Goal: Register for event/course

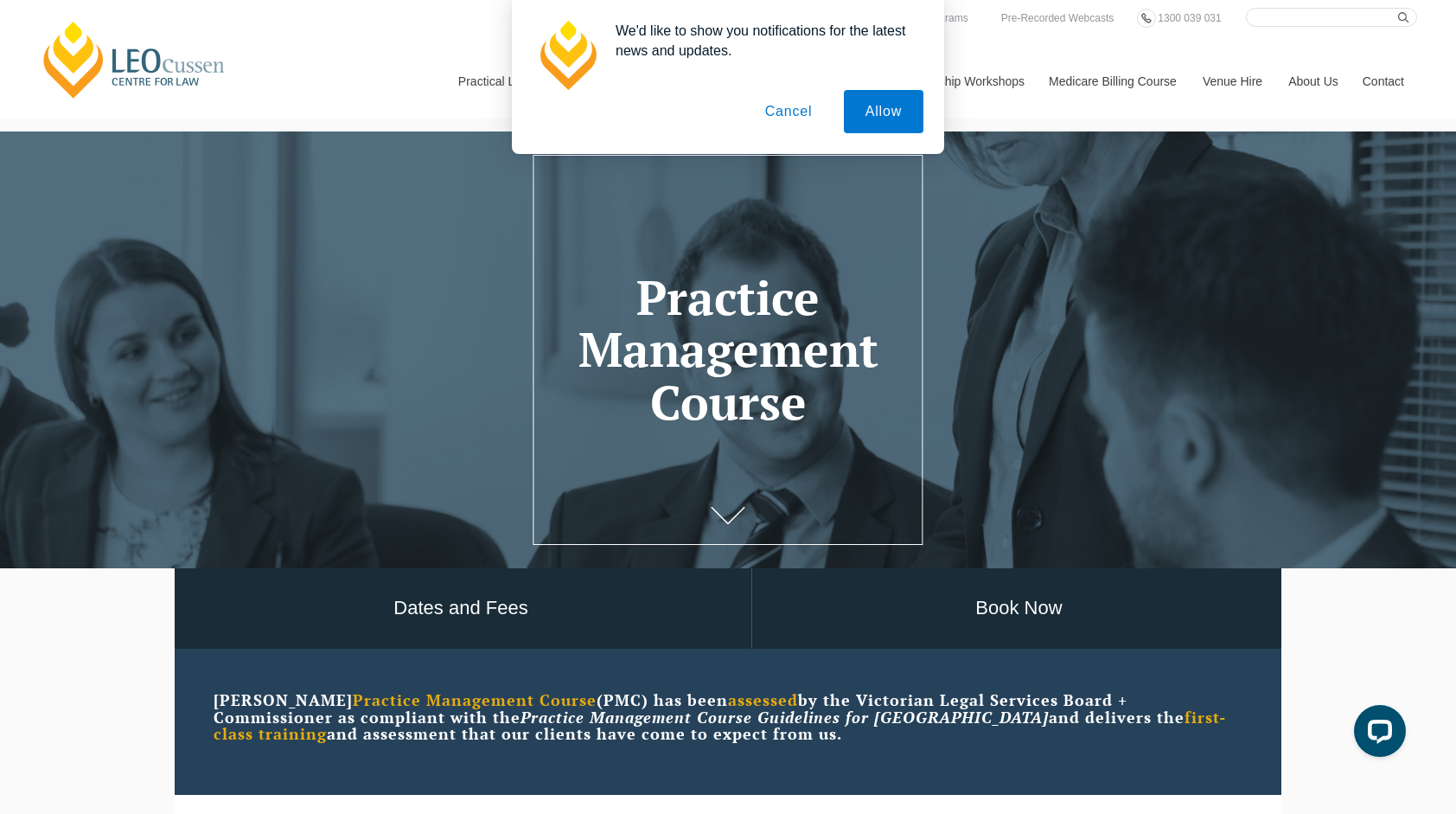
click at [804, 107] on button "Cancel" at bounding box center [788, 111] width 90 height 43
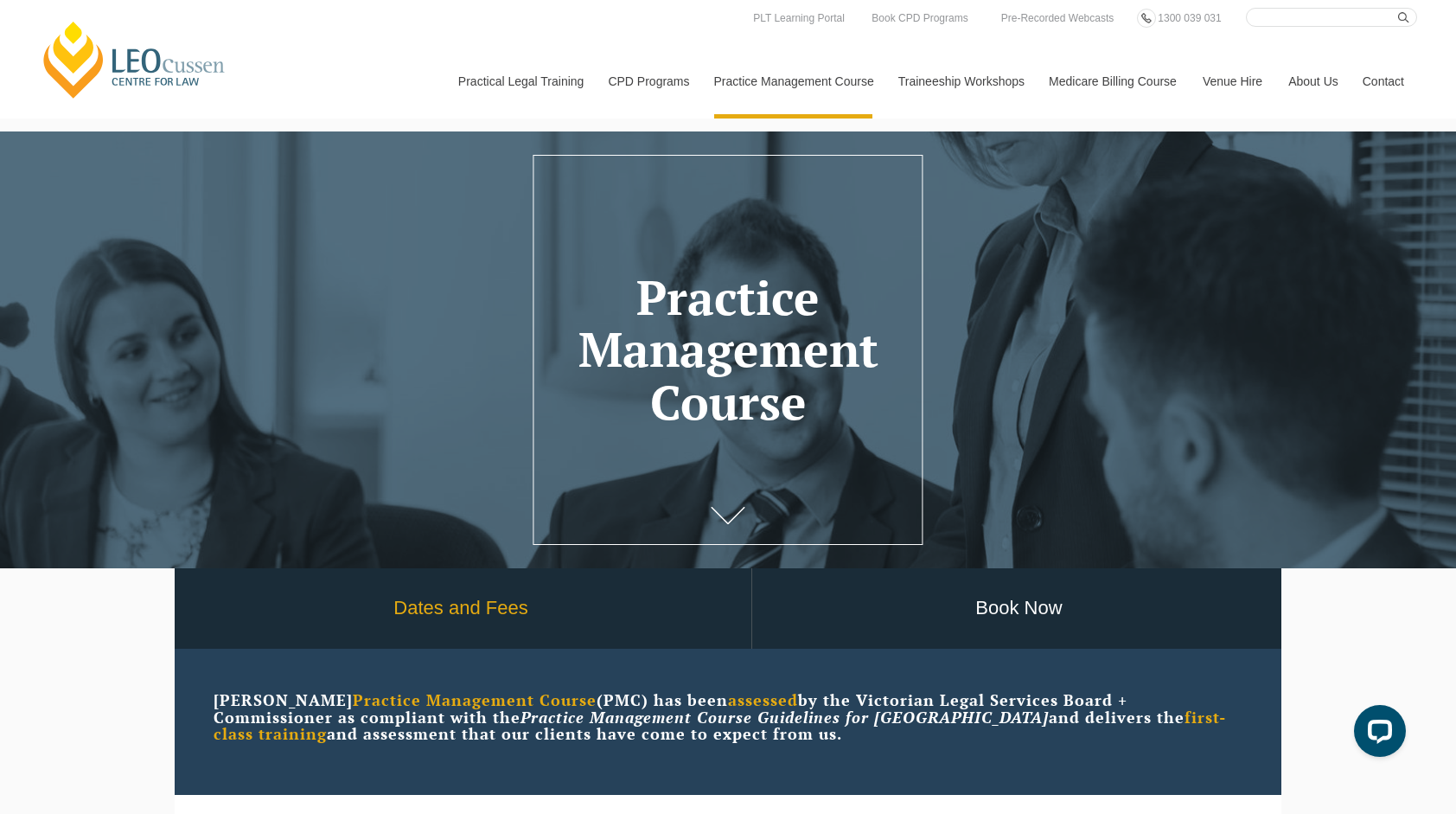
click at [422, 604] on link "Dates and Fees" at bounding box center [461, 609] width 581 height 81
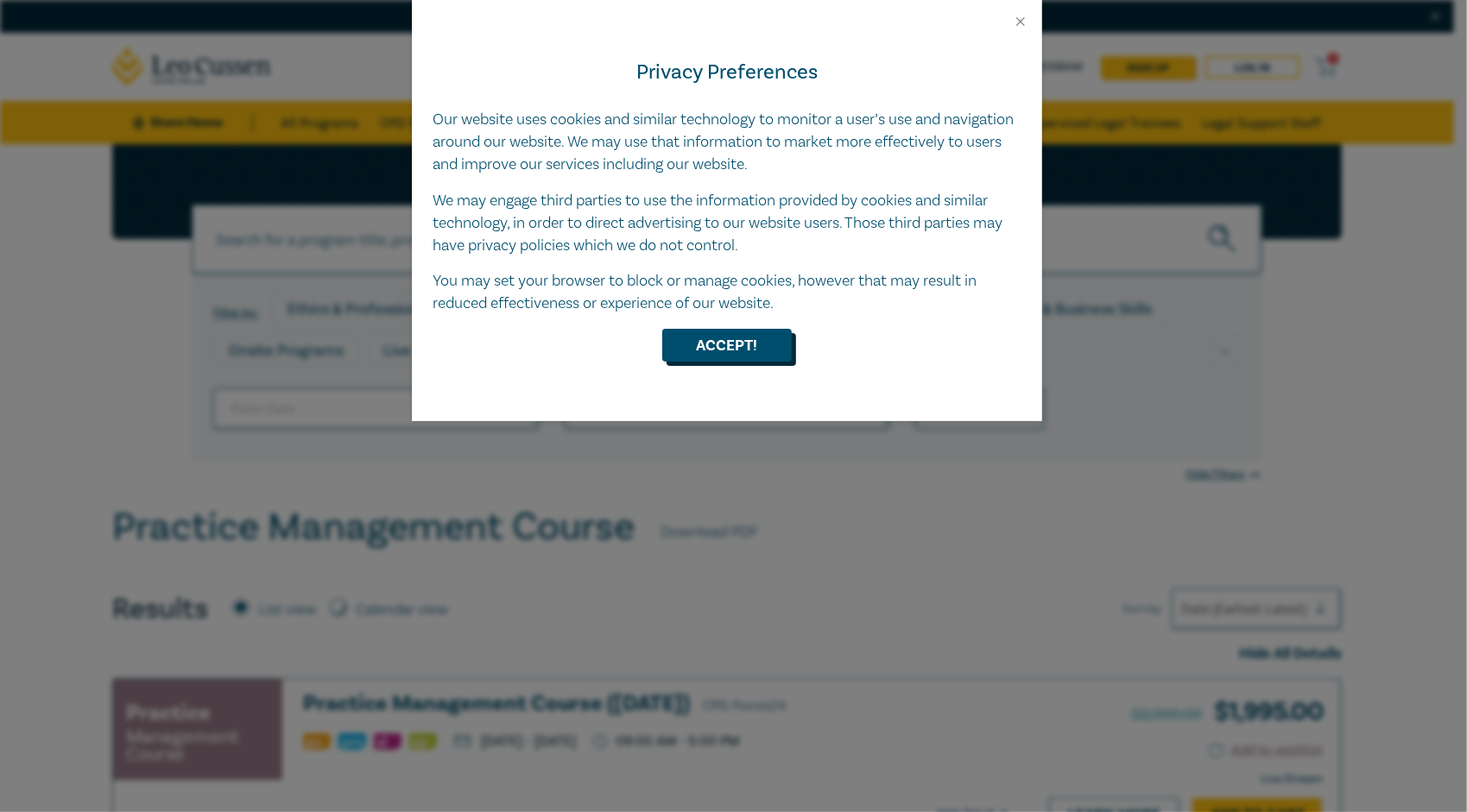
click at [717, 340] on button "Accept!" at bounding box center [727, 345] width 129 height 33
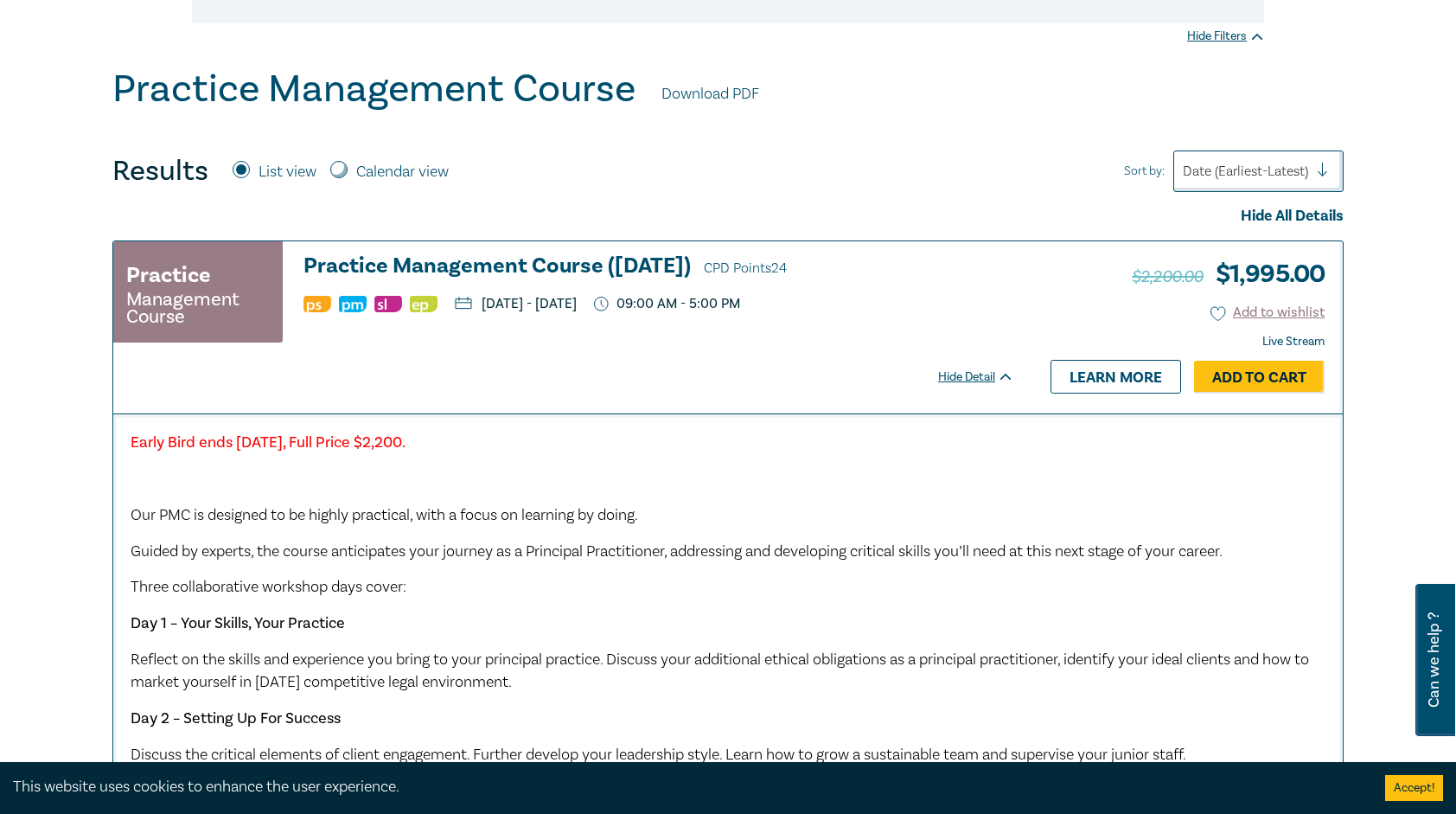
scroll to position [432, 0]
